Goal: Contribute content: Add original content to the website for others to see

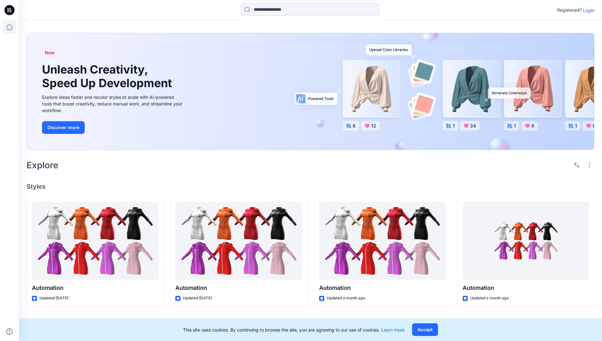
click at [587, 10] on p "Login" at bounding box center [588, 10] width 11 height 7
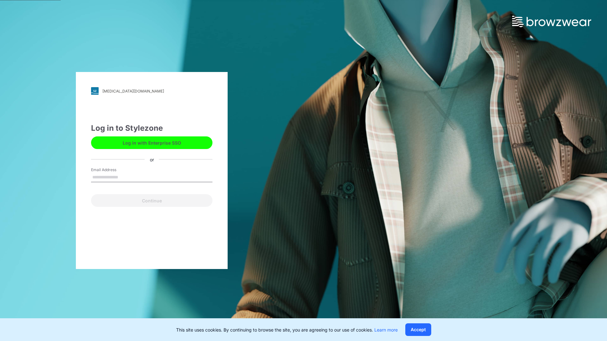
click at [125, 177] on input "Email Address" at bounding box center [151, 177] width 121 height 9
type input "**********"
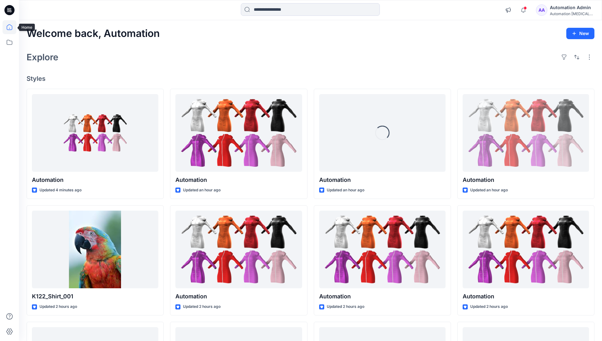
click at [12, 27] on icon at bounding box center [10, 27] width 6 height 6
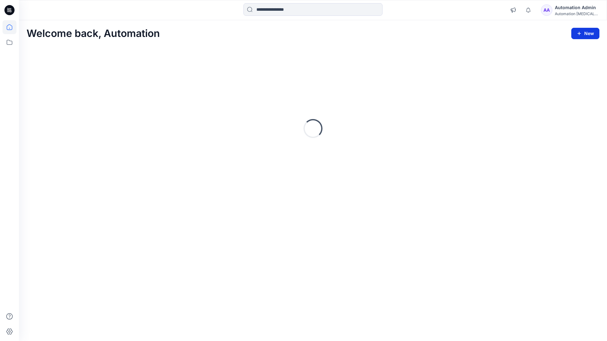
click at [580, 30] on button "New" at bounding box center [585, 33] width 28 height 11
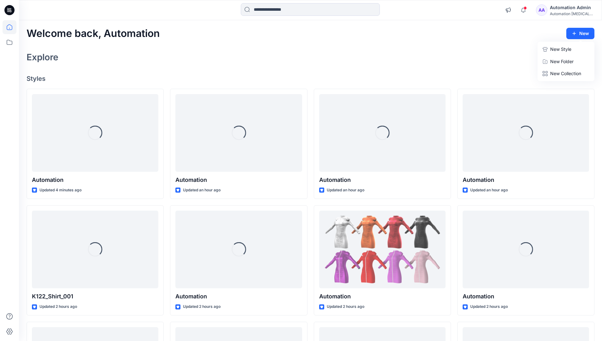
click at [560, 49] on p "New Style" at bounding box center [560, 50] width 21 height 8
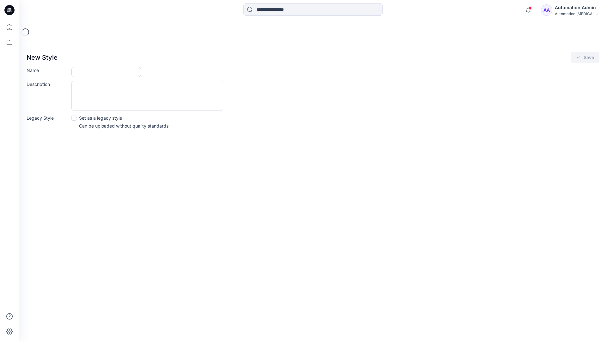
click at [82, 72] on input "Name" at bounding box center [106, 72] width 70 height 10
type input "**********"
click at [584, 58] on button "Save" at bounding box center [585, 57] width 29 height 11
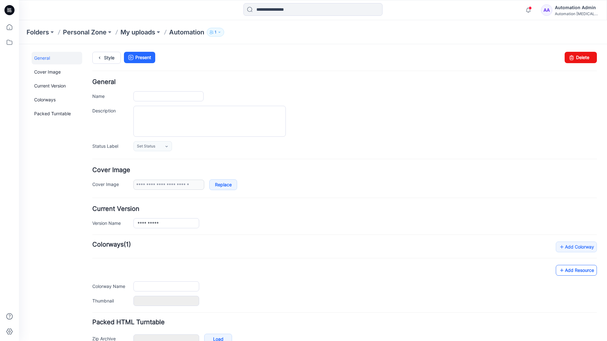
click at [581, 272] on link "Add Resource" at bounding box center [576, 270] width 41 height 11
type input "**********"
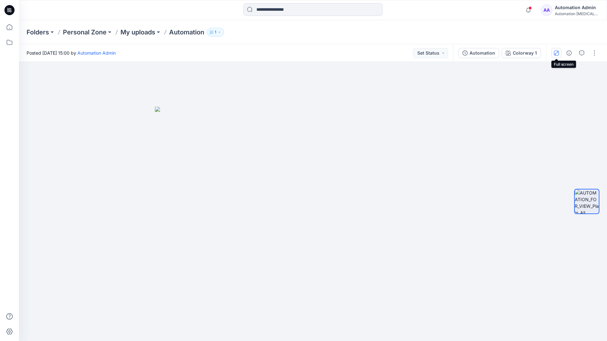
click at [557, 52] on icon "button" at bounding box center [556, 52] width 3 height 3
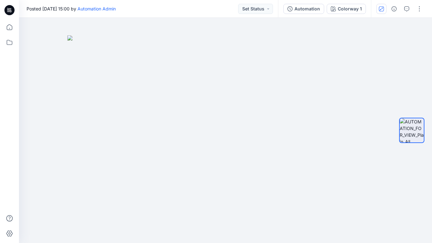
click at [380, 11] on button "button" at bounding box center [381, 9] width 10 height 10
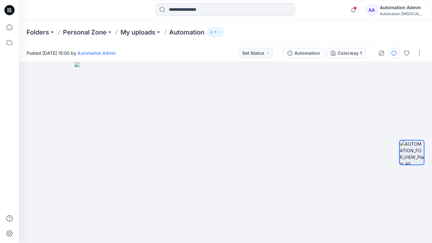
click at [393, 53] on icon "button" at bounding box center [393, 53] width 5 height 5
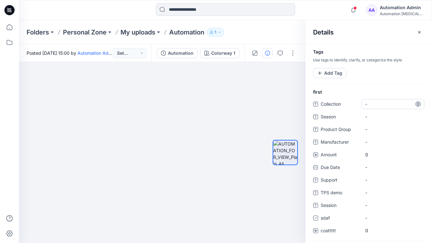
click at [372, 102] on span "-" at bounding box center [392, 104] width 55 height 7
type textarea "**********"
click at [287, 104] on div at bounding box center [285, 152] width 25 height 103
click at [385, 106] on span "dsfdsfsdfsdfsd" at bounding box center [392, 104] width 55 height 7
type textarea "*"
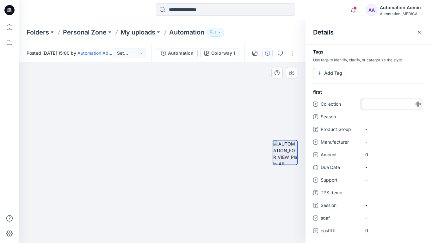
click at [270, 101] on div at bounding box center [285, 152] width 40 height 103
click at [330, 75] on button "Add Tag" at bounding box center [329, 73] width 33 height 10
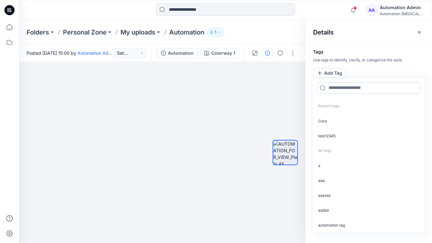
click at [339, 90] on input at bounding box center [369, 87] width 104 height 11
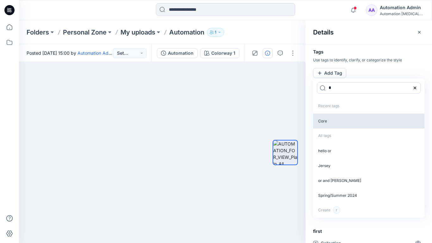
type input "*"
click at [328, 122] on p "Core" at bounding box center [368, 121] width 111 height 15
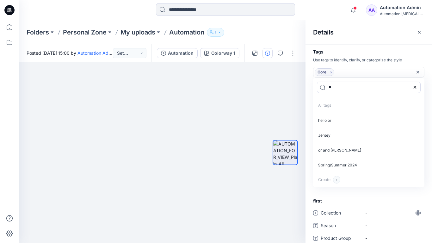
click at [331, 73] on icon "Remove tag" at bounding box center [330, 72] width 5 height 5
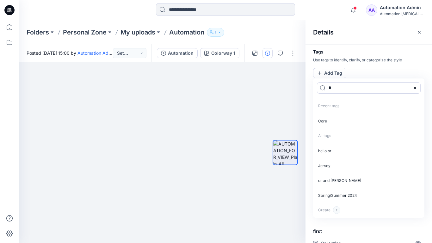
click at [416, 87] on icon at bounding box center [414, 87] width 5 height 5
click at [417, 33] on icon "button" at bounding box center [419, 32] width 5 height 5
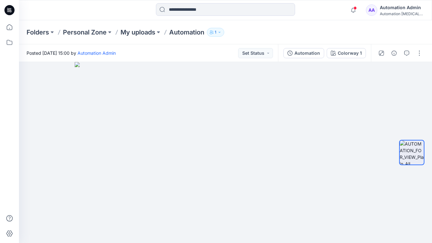
click at [390, 7] on div "Automation Admin" at bounding box center [402, 8] width 44 height 8
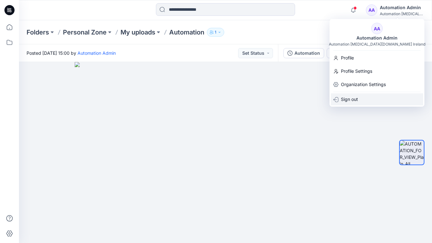
click at [351, 96] on p "Sign out" at bounding box center [349, 99] width 17 height 12
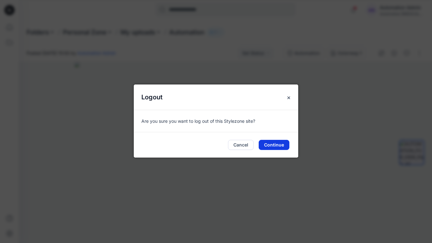
click at [273, 142] on button "Continue" at bounding box center [274, 145] width 31 height 10
